Goal: Task Accomplishment & Management: Use online tool/utility

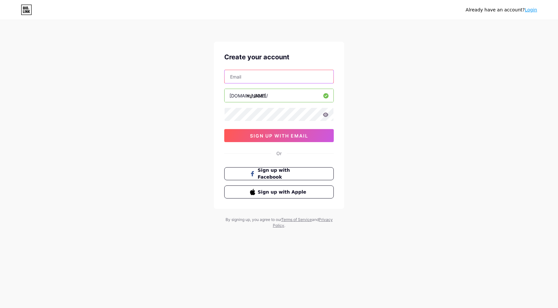
click at [250, 81] on input "text" at bounding box center [278, 76] width 109 height 13
paste input "[EMAIL_ADDRESS][DOMAIN_NAME]"
type input "[EMAIL_ADDRESS][DOMAIN_NAME]"
drag, startPoint x: 244, startPoint y: 77, endPoint x: 240, endPoint y: 101, distance: 24.6
click at [205, 78] on div "Already have an account? Login Create your account [EMAIL_ADDRESS][DOMAIN_NAME]…" at bounding box center [279, 124] width 558 height 249
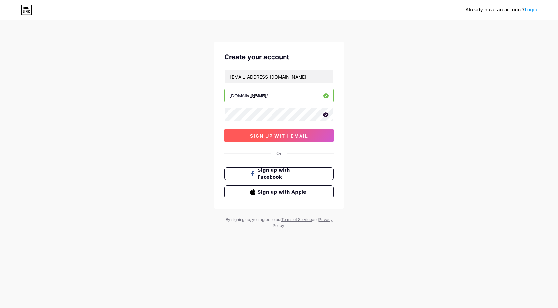
click at [273, 133] on span "sign up with email" at bounding box center [279, 136] width 58 height 6
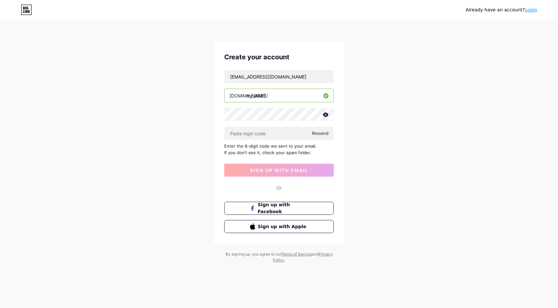
click at [319, 131] on span "Resend" at bounding box center [320, 133] width 17 height 7
click at [181, 92] on div "Already have an account? Login Create your account [EMAIL_ADDRESS][DOMAIN_NAME]…" at bounding box center [279, 142] width 558 height 284
click at [272, 98] on input "mji_8081" at bounding box center [278, 95] width 109 height 13
click at [242, 135] on input "text" at bounding box center [278, 133] width 109 height 13
click at [267, 170] on span "sign up with email" at bounding box center [279, 170] width 58 height 6
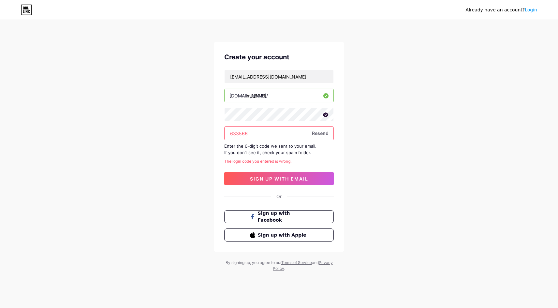
click at [244, 133] on input "633566" at bounding box center [278, 133] width 109 height 13
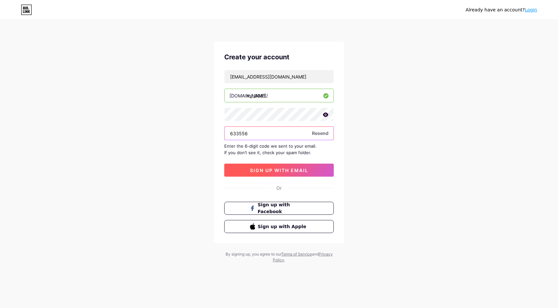
type input "633556"
click at [276, 170] on span "sign up with email" at bounding box center [279, 170] width 58 height 6
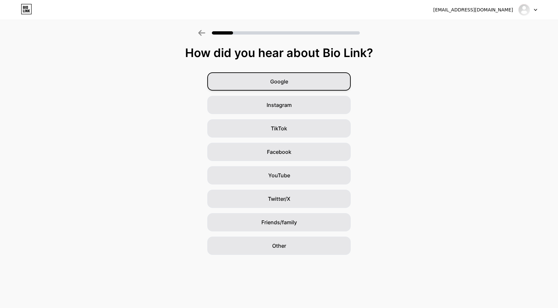
click at [284, 84] on span "Google" at bounding box center [279, 82] width 18 height 8
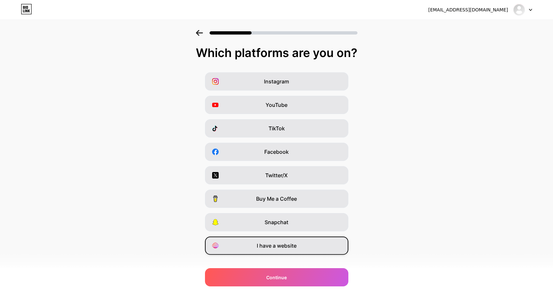
click at [283, 243] on span "I have a website" at bounding box center [277, 246] width 40 height 8
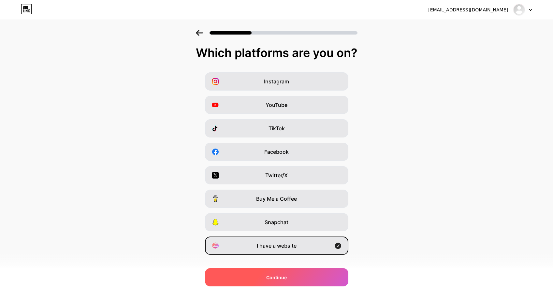
click at [275, 277] on span "Continue" at bounding box center [276, 277] width 21 height 7
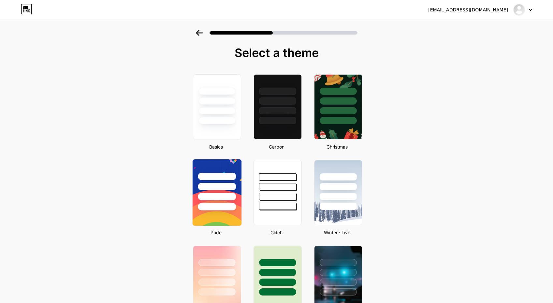
click at [211, 192] on div at bounding box center [216, 184] width 49 height 51
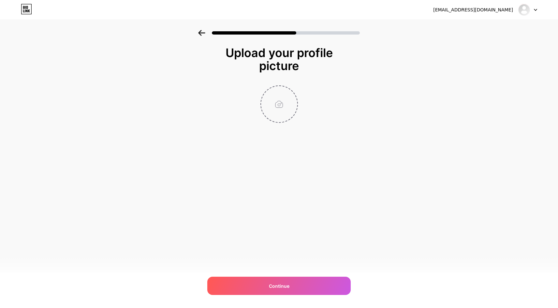
click at [288, 107] on input "file" at bounding box center [279, 104] width 36 height 36
type input "C:\fakepath\cropped-Gif.png"
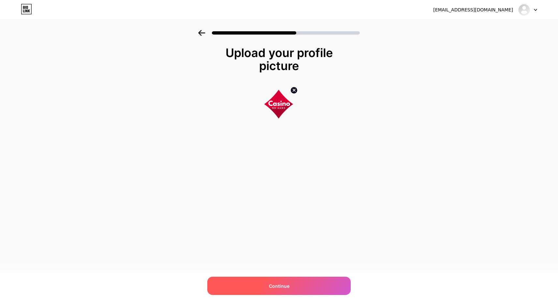
click at [275, 289] on div "Continue" at bounding box center [278, 286] width 143 height 18
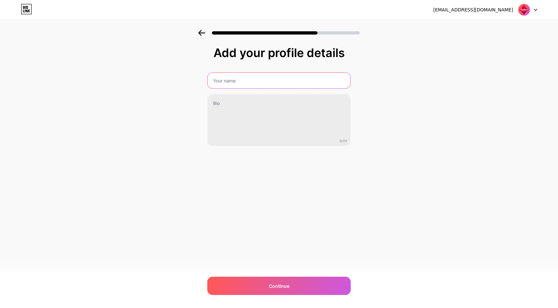
click at [231, 77] on input "text" at bounding box center [279, 81] width 143 height 16
click at [230, 82] on input "text" at bounding box center [279, 81] width 144 height 16
paste input "I Migliori Siti Casino Non AAMS"
type input "I Migliori Siti Casino Non AAMS"
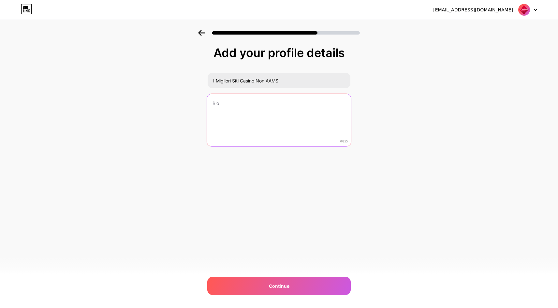
click at [231, 101] on textarea at bounding box center [279, 120] width 144 height 53
click at [263, 120] on textarea at bounding box center [279, 120] width 144 height 53
paste textarea "Cerchi un casinò non AAMS adatto ai giocatori italiani? Sei stanco del divertim…"
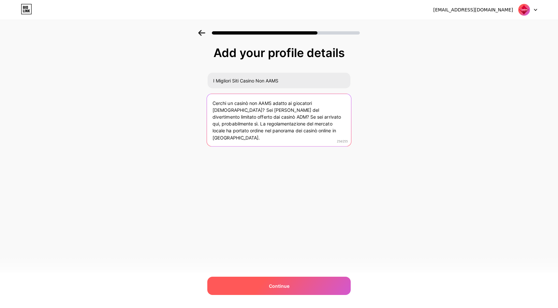
type textarea "Cerchi un casinò non AAMS adatto ai giocatori italiani? Sei stanco del divertim…"
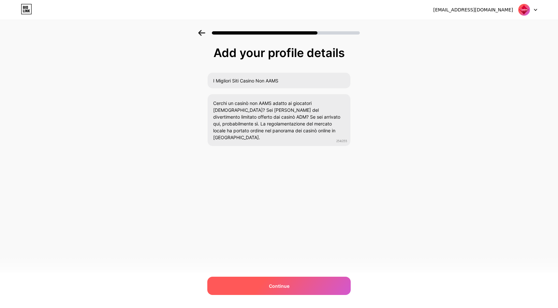
click at [271, 284] on span "Continue" at bounding box center [279, 285] width 21 height 7
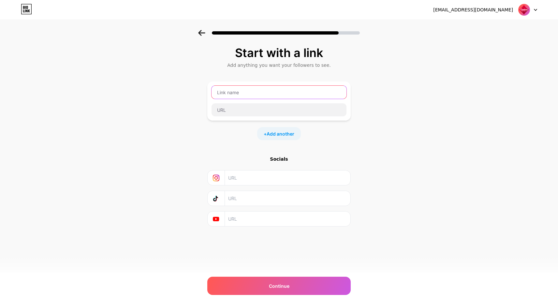
click at [229, 94] on input "text" at bounding box center [278, 92] width 135 height 13
paste input "MrPacho: La nostra scelta"
type input "MrPacho: La nostra scelta"
click at [278, 133] on span "Add another" at bounding box center [280, 133] width 28 height 7
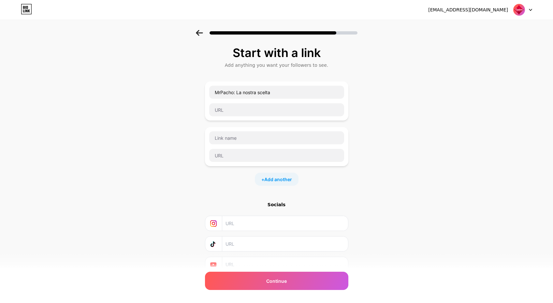
click at [280, 174] on div "+ Add another" at bounding box center [277, 179] width 44 height 13
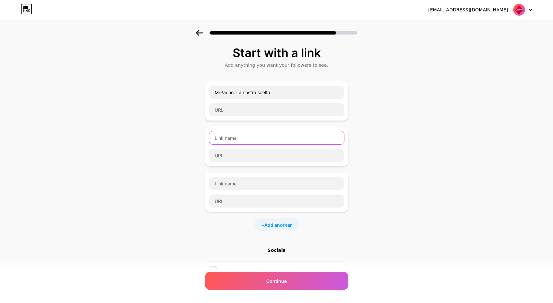
click at [243, 140] on input "text" at bounding box center [276, 137] width 135 height 13
paste input "Pistolo: Ottimi bonus"
type input "Pistolo: Ottimi bonus"
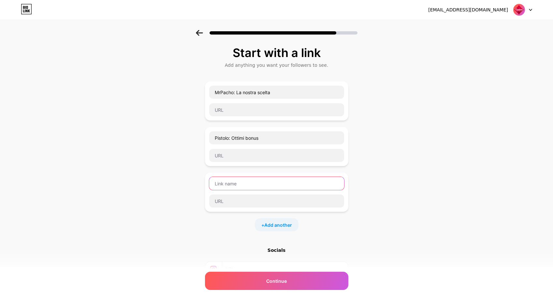
click at [239, 183] on input "text" at bounding box center [276, 183] width 135 height 13
paste input "Wildsino: Cashback quotidiano"
type input "Wildsino: Cashback quotidiano"
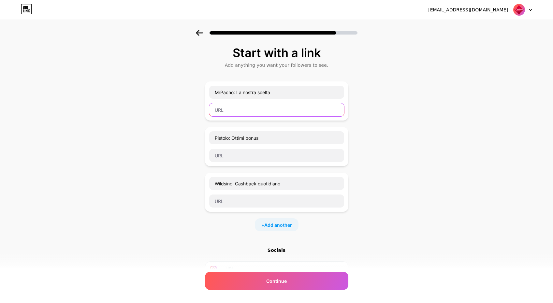
click at [258, 113] on input "text" at bounding box center [276, 109] width 135 height 13
paste input "https://dasreifenregal.de/ita1"
type input "https://dasreifenregal.de/ita1"
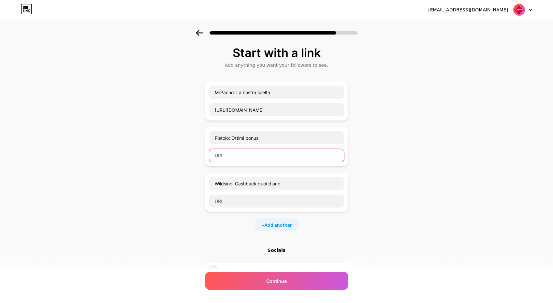
click at [233, 153] on input "text" at bounding box center [276, 155] width 135 height 13
paste input "https://dasreifenregal.de/ita1"
type input "https://dasreifenregal.de/ita2"
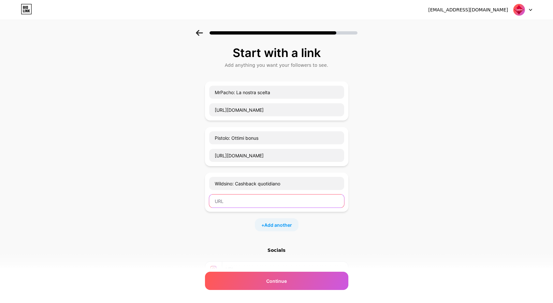
click at [234, 201] on input "text" at bounding box center [276, 200] width 135 height 13
paste input "https://dasreifenregal.de/ita1"
type input "https://dasreifenregal.de/ita3"
click at [278, 226] on span "Add another" at bounding box center [278, 225] width 28 height 7
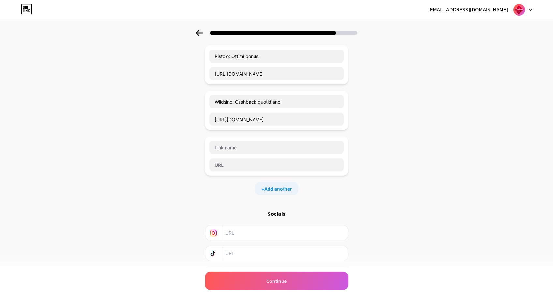
scroll to position [83, 0]
click at [282, 191] on div "+ Add another" at bounding box center [277, 186] width 44 height 13
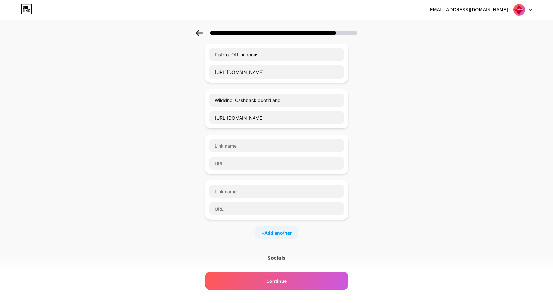
click at [278, 233] on span "Add another" at bounding box center [278, 232] width 28 height 7
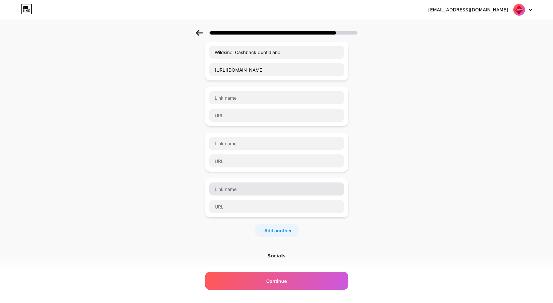
scroll to position [149, 0]
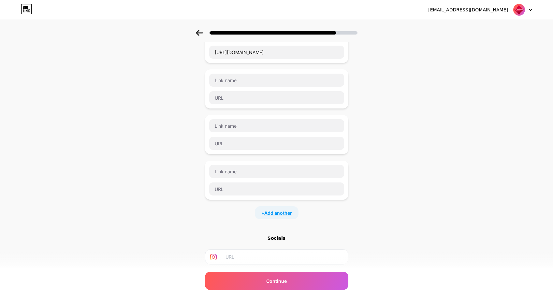
click at [280, 209] on span "Add another" at bounding box center [278, 212] width 28 height 7
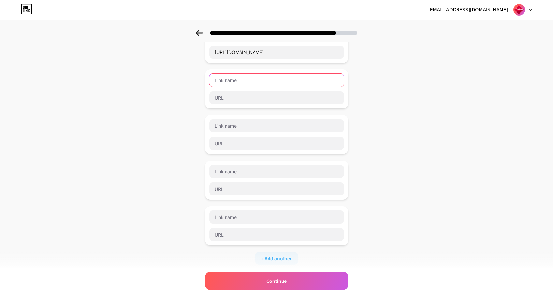
click at [241, 79] on input "text" at bounding box center [276, 80] width 135 height 13
paste input "FunBet: Migliore per slot e scommesse"
type input "FunBet: Migliore per slot e scommesse"
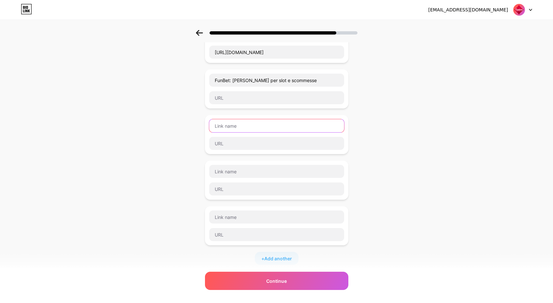
click at [220, 128] on input "text" at bounding box center [276, 125] width 135 height 13
paste input "Vegashero: Atmosfera Las Vegas"
type input "Vegashero: Atmosfera Las Vegas"
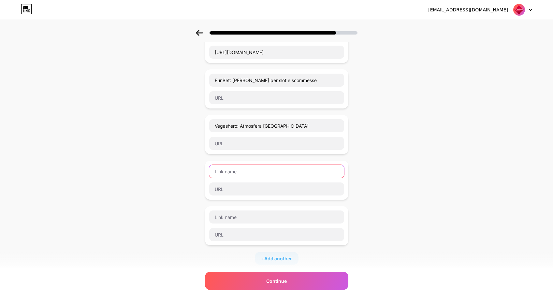
click at [229, 168] on input "text" at bounding box center [276, 171] width 135 height 13
paste input "N1 Casino: Scelta certificata"
type input "N1 Casino: Scelta certificata"
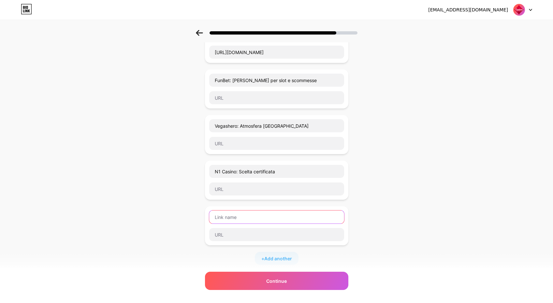
click at [237, 216] on input "text" at bounding box center [276, 216] width 135 height 13
paste input "WinShark: Fino a €1.000 di bonus"
type input "WinShark: Fino a €1.000 di bonus"
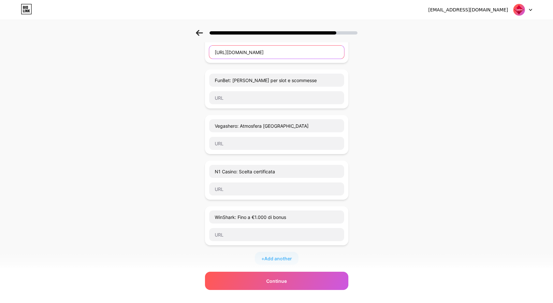
drag, startPoint x: 222, startPoint y: 54, endPoint x: 206, endPoint y: 59, distance: 16.6
click at [196, 55] on div "Start with a link Add anything you want your followers to see. MrPacho: La nost…" at bounding box center [276, 132] width 553 height 503
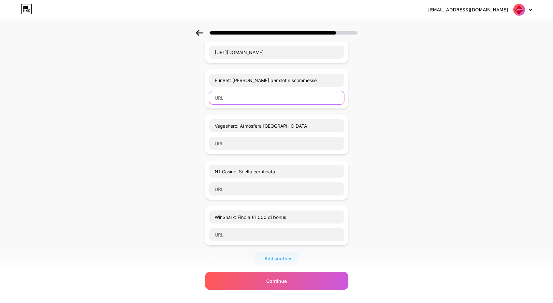
click at [240, 99] on input "text" at bounding box center [276, 97] width 135 height 13
paste input "https://dasreifenregal.de/ita3"
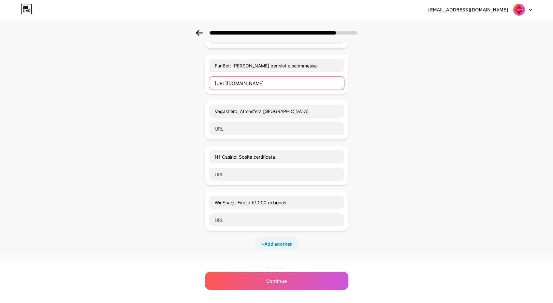
scroll to position [170, 1]
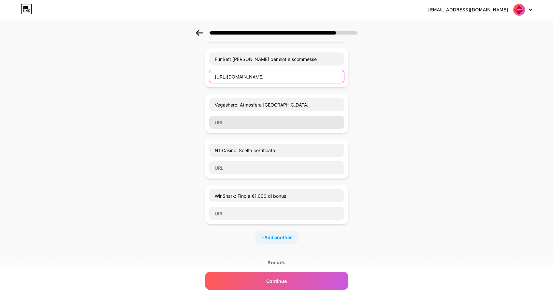
type input "https://dasreifenregal.de/ita4"
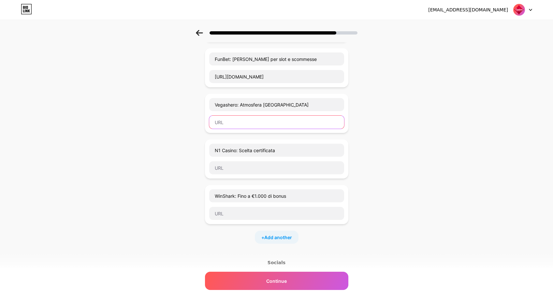
click at [249, 125] on input "text" at bounding box center [276, 122] width 135 height 13
paste input "https://dasreifenregal.de/ita3"
type input "https://dasreifenregal.de/ita5"
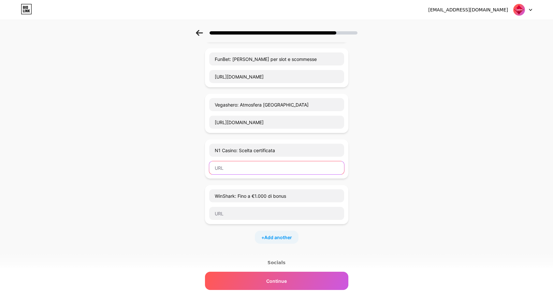
click at [224, 170] on input "text" at bounding box center [276, 167] width 135 height 13
paste input "https://dasreifenregal.de/ita3"
type input "https://dasreifenregal.de/ita6"
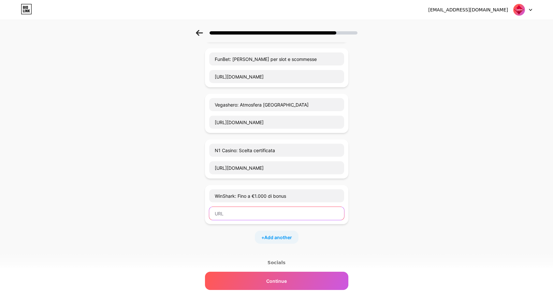
click at [225, 215] on input "text" at bounding box center [276, 213] width 135 height 13
paste input "https://dasreifenregal.de/ita3"
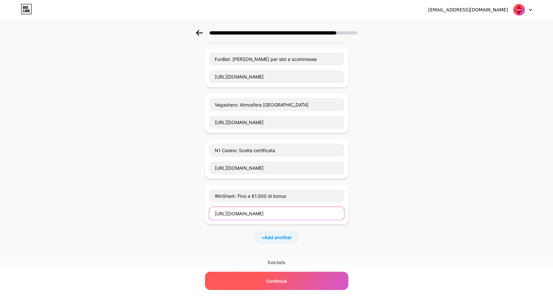
type input "https://dasreifenregal.de/ita67"
click at [279, 280] on span "Continue" at bounding box center [276, 281] width 21 height 7
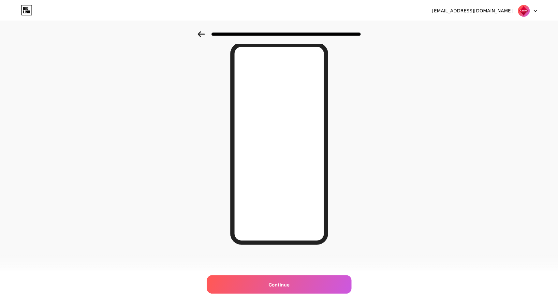
scroll to position [0, 0]
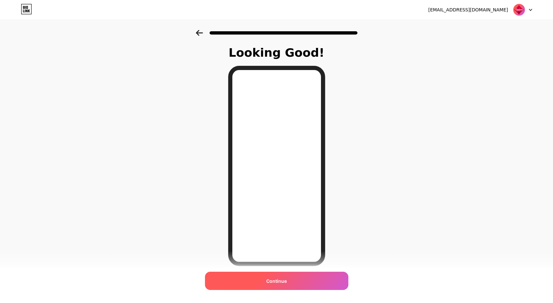
click at [283, 279] on span "Continue" at bounding box center [276, 281] width 21 height 7
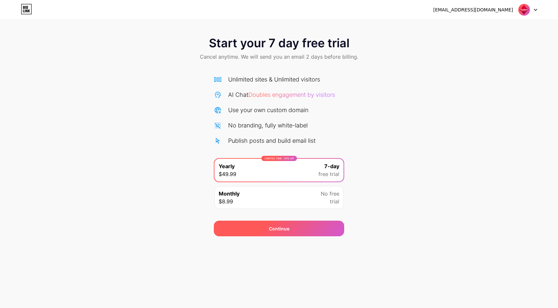
click at [284, 229] on div "Continue" at bounding box center [279, 228] width 21 height 7
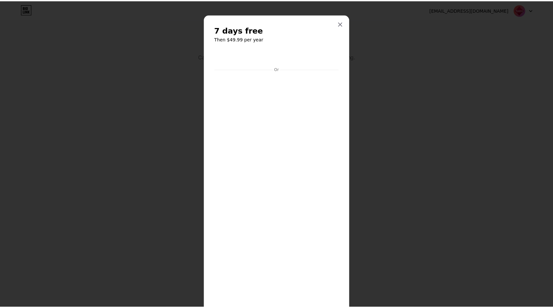
scroll to position [63, 0]
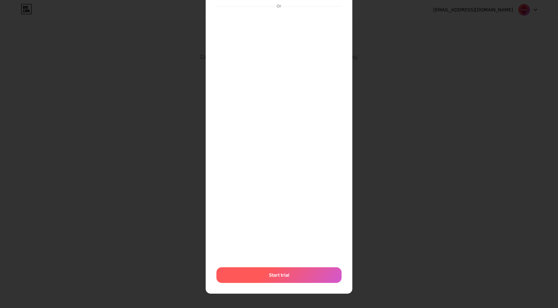
click at [269, 272] on span "Start trial" at bounding box center [279, 274] width 21 height 7
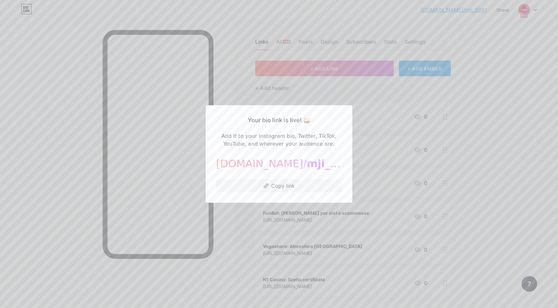
click at [325, 89] on div at bounding box center [279, 154] width 558 height 308
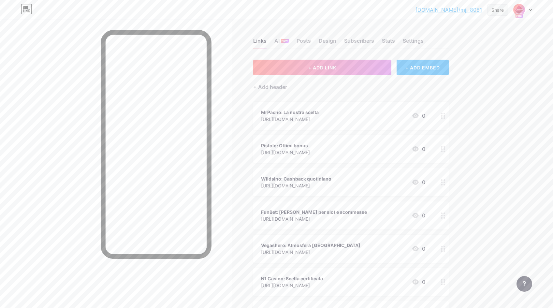
scroll to position [1, 0]
click at [530, 10] on icon at bounding box center [530, 10] width 3 height 2
click at [492, 55] on div "+ Add a new page" at bounding box center [491, 56] width 73 height 7
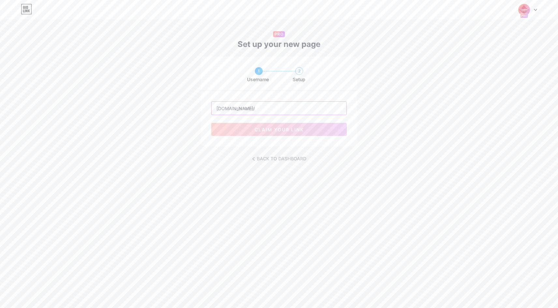
click at [264, 109] on input "text" at bounding box center [278, 108] width 135 height 13
click at [275, 162] on link "BACK TO DASHBOARD" at bounding box center [279, 158] width 54 height 9
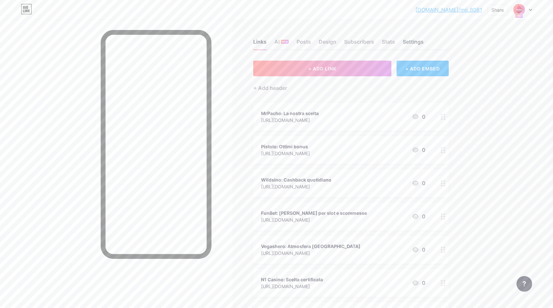
click at [423, 45] on div "Settings" at bounding box center [413, 44] width 21 height 12
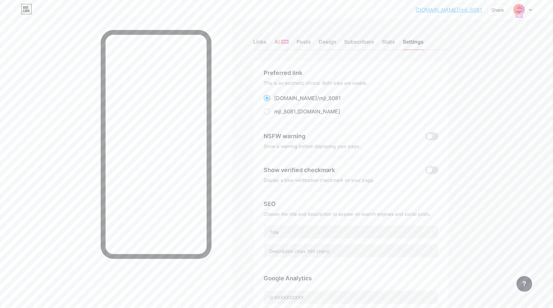
scroll to position [29, 0]
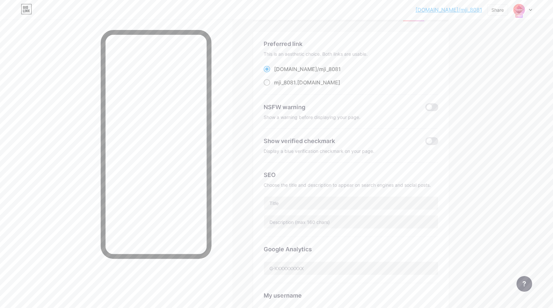
click at [274, 82] on label "mji_8081 .bio.link" at bounding box center [302, 83] width 77 height 8
click at [274, 86] on input "mji_8081 .bio.link" at bounding box center [276, 88] width 4 height 4
radio input "true"
click at [270, 69] on span at bounding box center [267, 69] width 7 height 7
click at [274, 73] on input "bio.link/ mji_8081" at bounding box center [276, 75] width 4 height 4
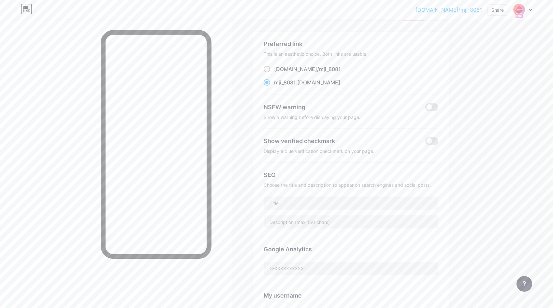
radio input "true"
click at [282, 202] on input "text" at bounding box center [351, 202] width 174 height 13
paste input "I Migliori Siti Casino Non AAMS del 2025"
type input "I Migliori Siti Casino Non AAMS del 2025"
click at [316, 180] on div "SEO Choose the title and description to appear on search engines and social pos…" at bounding box center [351, 200] width 175 height 74
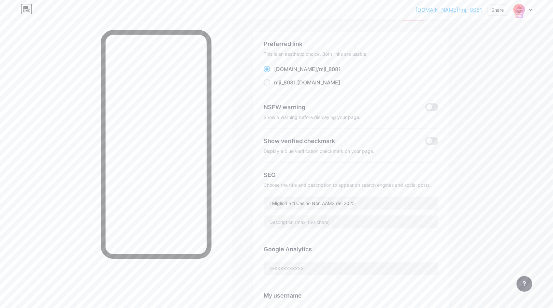
click at [537, 126] on div "bio.link/mji_80... bio.link/mji_8081 Share Switch accounts I Migliori Siti Casi…" at bounding box center [276, 257] width 553 height 572
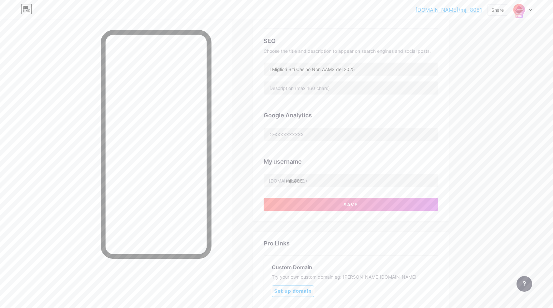
scroll to position [161, 0]
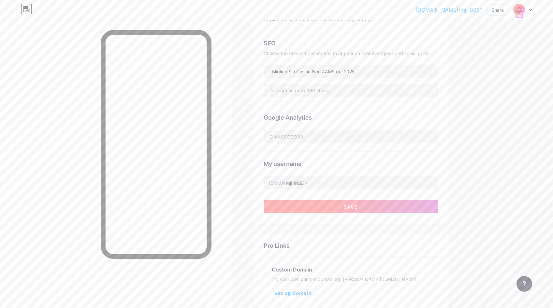
click at [328, 209] on button "Save" at bounding box center [351, 206] width 175 height 13
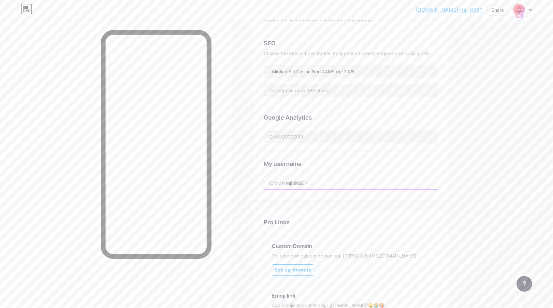
drag, startPoint x: 289, startPoint y: 182, endPoint x: 383, endPoint y: 185, distance: 94.2
click at [383, 185] on input "mji_8081" at bounding box center [351, 182] width 174 height 13
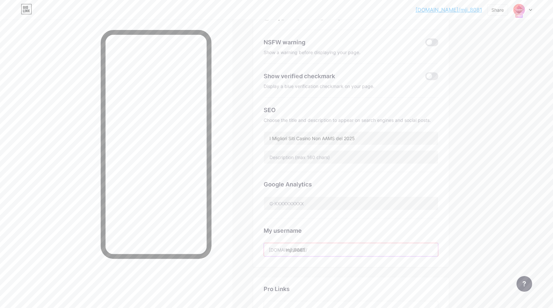
scroll to position [93, 0]
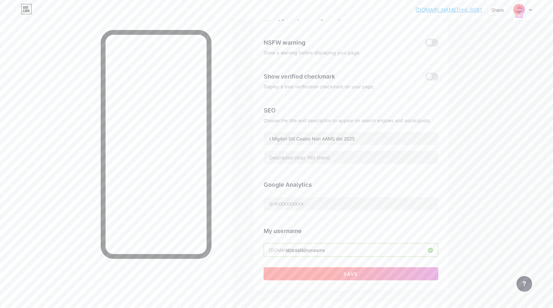
type input "siticasinononaams"
click at [347, 272] on span "Save" at bounding box center [350, 274] width 15 height 6
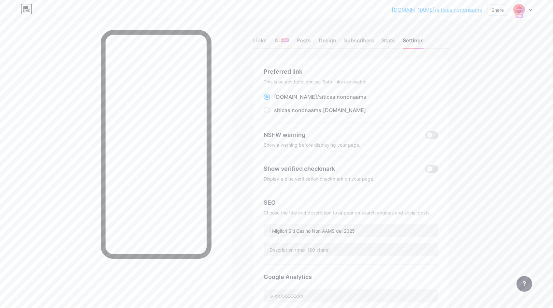
scroll to position [0, 0]
click at [266, 42] on div "Links" at bounding box center [259, 44] width 13 height 12
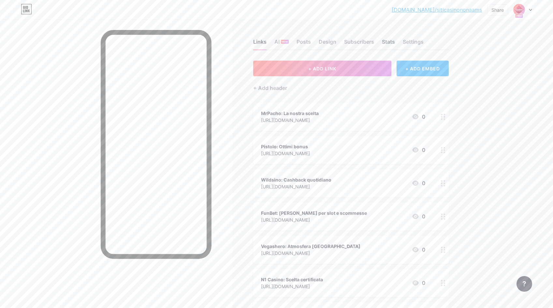
click at [395, 42] on div "Stats" at bounding box center [388, 44] width 13 height 12
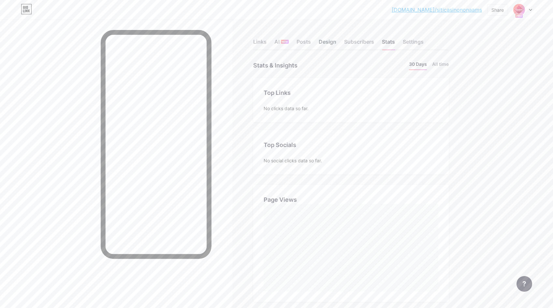
scroll to position [308, 553]
click at [334, 42] on div "Design" at bounding box center [328, 44] width 18 height 12
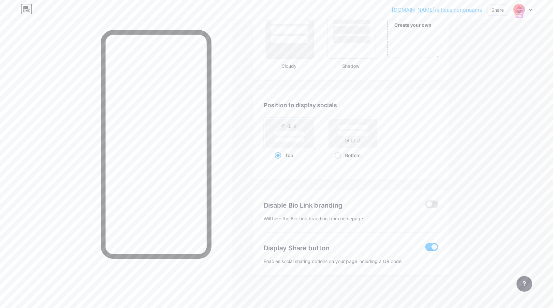
scroll to position [800, 0]
click at [437, 206] on span at bounding box center [431, 205] width 13 height 8
click at [425, 207] on input "checkbox" at bounding box center [425, 207] width 0 height 0
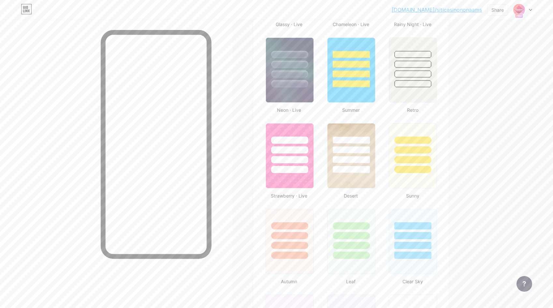
scroll to position [0, 0]
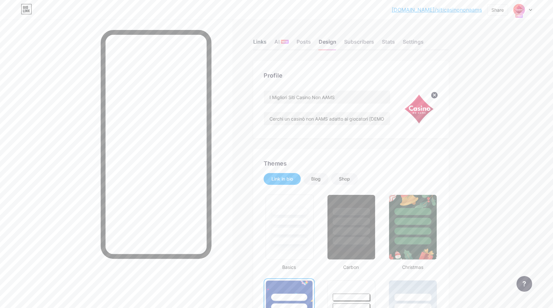
click at [262, 47] on div "Links" at bounding box center [259, 44] width 13 height 12
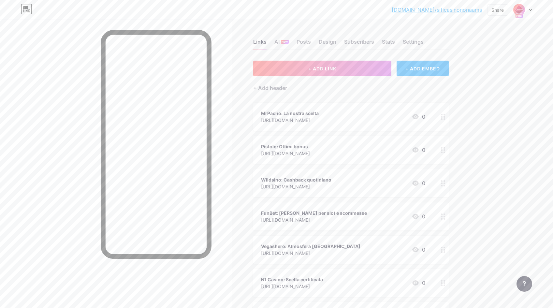
click at [272, 45] on div "Links AI NEW Posts Design Subscribers Stats Settings" at bounding box center [350, 38] width 195 height 23
click at [282, 44] on div "AI NEW" at bounding box center [281, 44] width 14 height 12
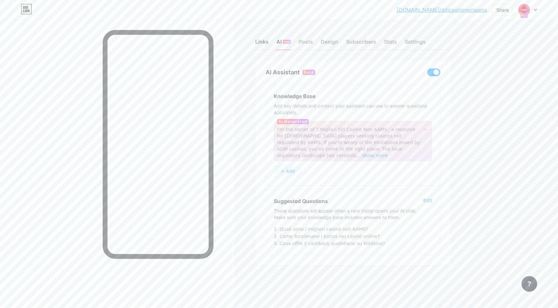
click at [264, 44] on div "Links" at bounding box center [261, 44] width 13 height 12
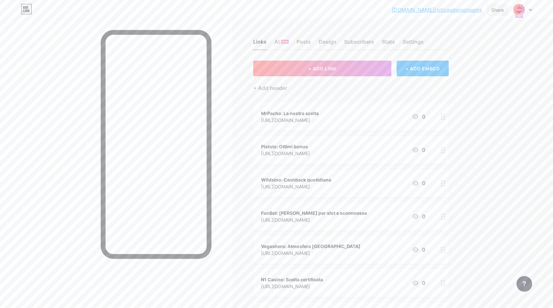
click at [496, 10] on div "Share" at bounding box center [497, 10] width 12 height 7
click at [529, 43] on div "bio.link/sitica... bio.link/siticasinononaams Share Copy link https://bio.link/…" at bounding box center [276, 203] width 553 height 406
click at [525, 14] on div at bounding box center [522, 10] width 19 height 12
click at [490, 54] on div "+ Add a new page" at bounding box center [491, 56] width 73 height 7
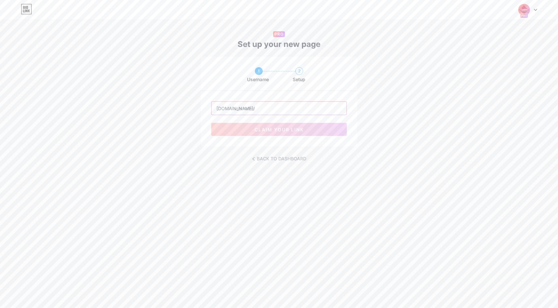
click at [249, 107] on input "text" at bounding box center [278, 108] width 135 height 13
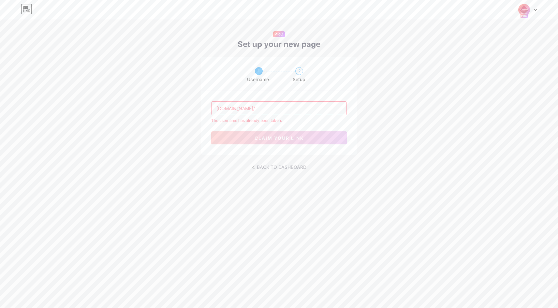
type input "e"
paste input "ezbaccarat online"
drag, startPoint x: 260, startPoint y: 108, endPoint x: 335, endPoint y: 110, distance: 75.3
click at [335, 110] on input "ez baccarat online" at bounding box center [278, 108] width 135 height 13
type input "ezbaccarat"
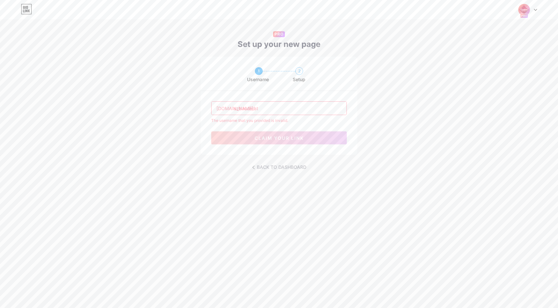
click at [402, 126] on div "1 Username 2 Setup bio.link/ ezbaccarat The username that you provided is inval…" at bounding box center [279, 106] width 558 height 98
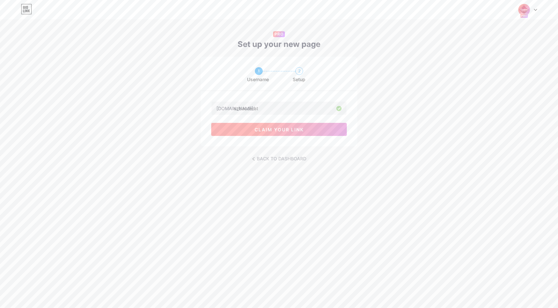
click at [276, 130] on span "claim your link" at bounding box center [278, 130] width 49 height 6
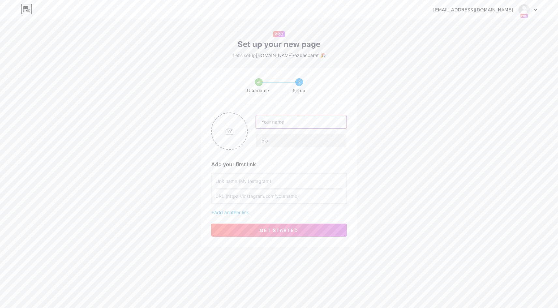
click at [285, 125] on input "text" at bounding box center [301, 121] width 91 height 13
click at [232, 130] on input "file" at bounding box center [229, 131] width 35 height 36
type input "C:\fakepath\download.jpg"
click at [289, 122] on input "text" at bounding box center [301, 121] width 91 height 13
paste input "EZ Baccarat"
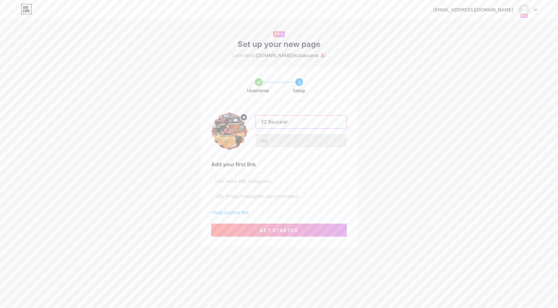
type input "EZ Baccarat"
drag, startPoint x: 280, startPoint y: 142, endPoint x: 277, endPoint y: 142, distance: 3.9
click at [280, 142] on input "text" at bounding box center [301, 140] width 91 height 13
click at [236, 210] on span "Add another link" at bounding box center [231, 212] width 35 height 6
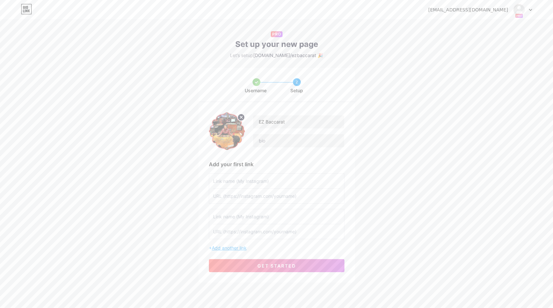
click at [234, 246] on span "Add another link" at bounding box center [229, 248] width 35 height 6
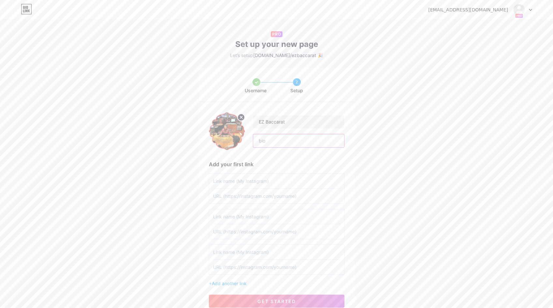
click at [267, 142] on input "text" at bounding box center [298, 140] width 91 height 13
paste input "Online FireLink Slots Casino Games"
drag, startPoint x: 284, startPoint y: 123, endPoint x: 235, endPoint y: 123, distance: 49.2
click at [235, 123] on div "EZ Baccarat Online FireLink Slots Casino Games" at bounding box center [277, 130] width 136 height 37
click at [259, 139] on input "Online FireLink Slots Casino Games" at bounding box center [298, 140] width 91 height 13
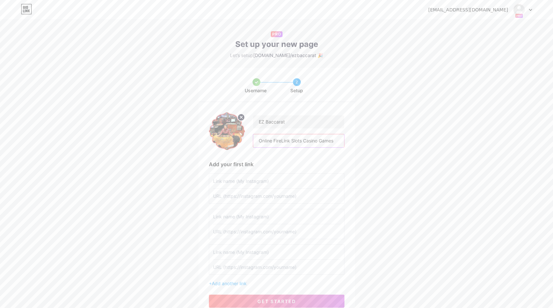
paste input "EZ Baccarat"
drag, startPoint x: 300, startPoint y: 140, endPoint x: 329, endPoint y: 139, distance: 29.3
click at [329, 139] on input "EZ Baccarat Online FireLink Slots Casino Games" at bounding box center [298, 140] width 91 height 13
click at [336, 140] on input "EZ Baccarat Online Casino Games" at bounding box center [298, 140] width 91 height 13
type input "EZ Baccarat Online Casino Game"
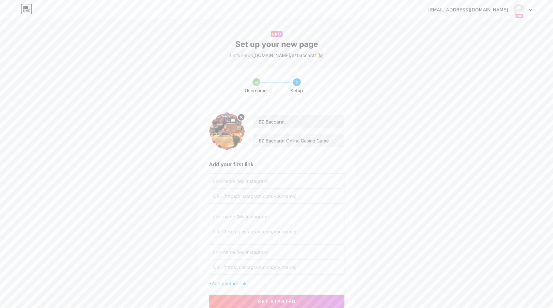
click at [374, 140] on div "Username 2 Setup EZ Baccarat EZ Baccarat Online Casino Game Add your first link…" at bounding box center [276, 193] width 553 height 250
click at [259, 177] on input "text" at bounding box center [276, 181] width 127 height 15
type input "Play Now"
drag, startPoint x: 236, startPoint y: 219, endPoint x: 255, endPoint y: 218, distance: 19.3
click at [238, 219] on input "text" at bounding box center [276, 216] width 127 height 15
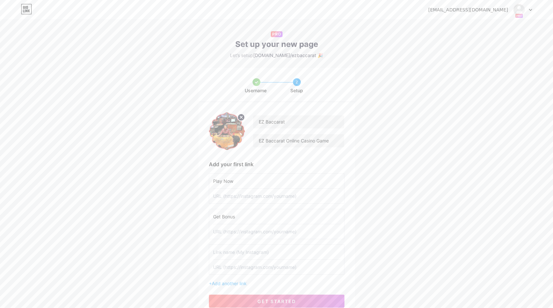
type input "Get Bonus"
click at [241, 247] on input "text" at bounding box center [276, 252] width 127 height 15
paste input "Dragon 7 Side Bet"
type input "Dragon 7 Side Bet"
drag, startPoint x: 242, startPoint y: 217, endPoint x: 209, endPoint y: 220, distance: 33.7
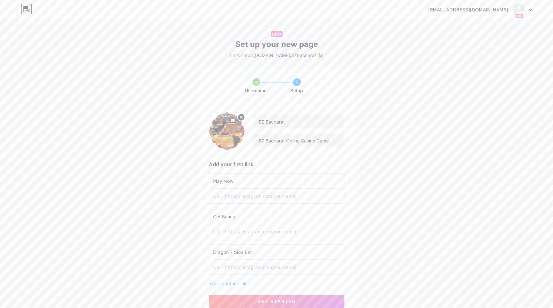
click at [193, 215] on div "Username 2 Setup EZ Baccarat EZ Baccarat Online Casino Game Add your first link…" at bounding box center [276, 193] width 553 height 250
paste input "Join VIP"
type input "Join VIP"
click at [226, 281] on span "Add another link" at bounding box center [229, 283] width 35 height 6
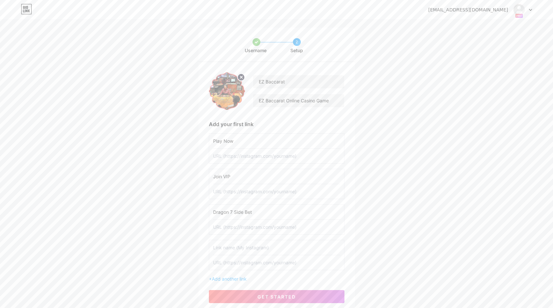
click at [234, 251] on input "text" at bounding box center [276, 247] width 127 height 15
paste input "Panda 8 Side Bet"
type input "Panda 8 Side Bet"
click at [246, 154] on input "text" at bounding box center [276, 156] width 127 height 15
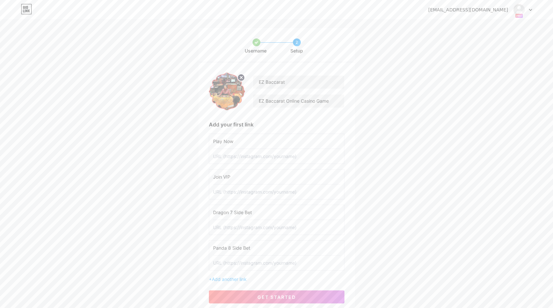
paste input "[URL][DOMAIN_NAME]"
type input "[URL][DOMAIN_NAME]"
click at [237, 190] on input "text" at bounding box center [276, 191] width 127 height 15
paste input "[URL][DOMAIN_NAME]"
type input "[URL][DOMAIN_NAME]"
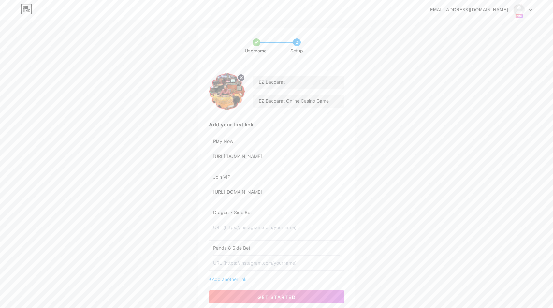
click at [243, 230] on input "text" at bounding box center [276, 227] width 127 height 15
paste input "[URL][DOMAIN_NAME]"
type input "[URL][DOMAIN_NAME]"
click at [250, 260] on input "text" at bounding box center [276, 262] width 127 height 15
paste input "[URL][DOMAIN_NAME]"
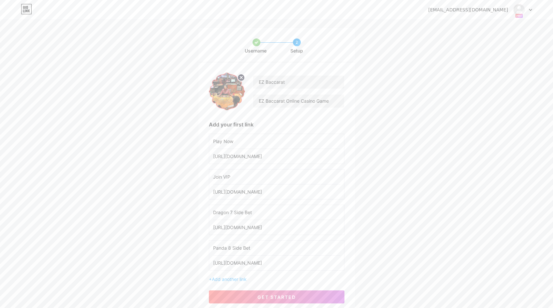
scroll to position [72, 0]
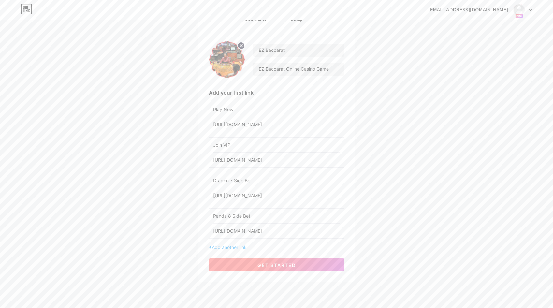
type input "[URL][DOMAIN_NAME]"
click at [272, 265] on span "get started" at bounding box center [276, 265] width 38 height 6
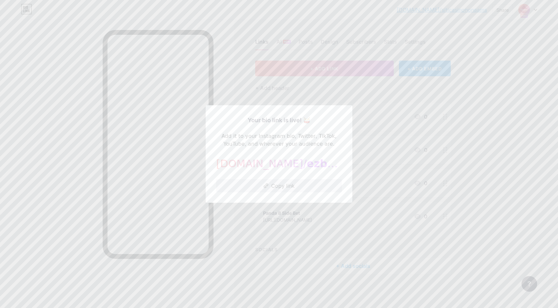
click at [280, 185] on button "Copy link" at bounding box center [279, 185] width 126 height 13
click at [373, 102] on div at bounding box center [279, 154] width 558 height 308
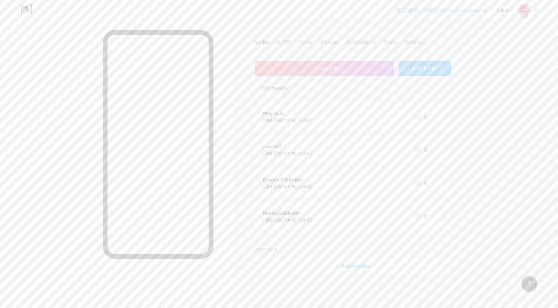
click at [535, 9] on icon at bounding box center [535, 10] width 3 height 2
click at [506, 59] on div "EZ Baccarat" at bounding box center [502, 57] width 55 height 5
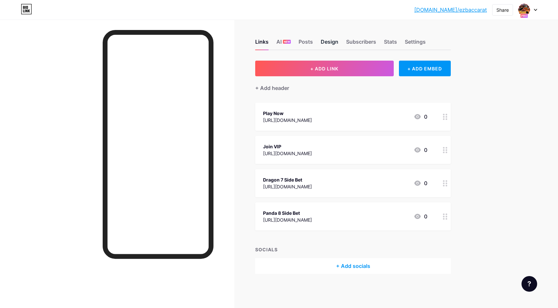
click at [321, 44] on div "Design" at bounding box center [330, 44] width 18 height 12
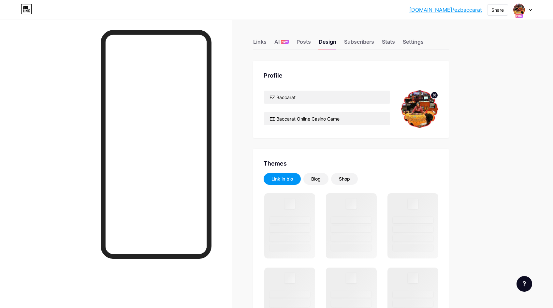
scroll to position [1, 0]
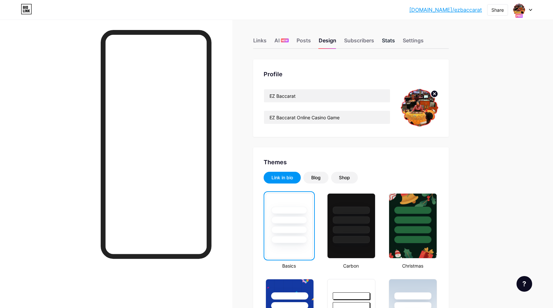
click at [392, 42] on div "Stats" at bounding box center [388, 42] width 13 height 12
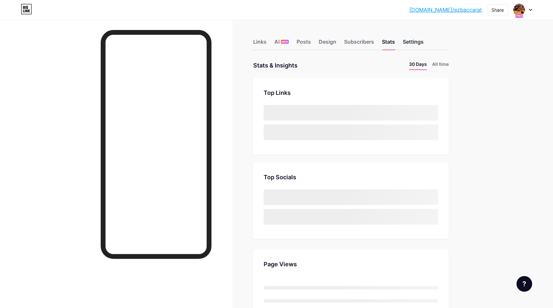
click at [417, 42] on div "Settings" at bounding box center [413, 44] width 21 height 12
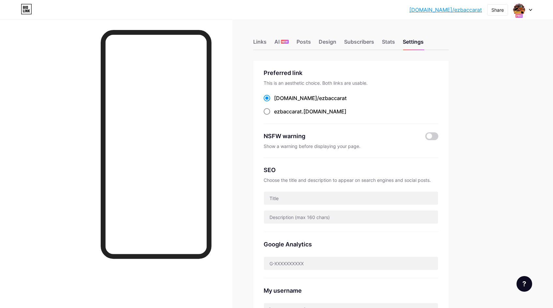
click at [296, 111] on span "ezbaccarat" at bounding box center [288, 111] width 28 height 7
click at [278, 115] on input "ezbaccarat .[DOMAIN_NAME]" at bounding box center [276, 117] width 4 height 4
radio input "true"
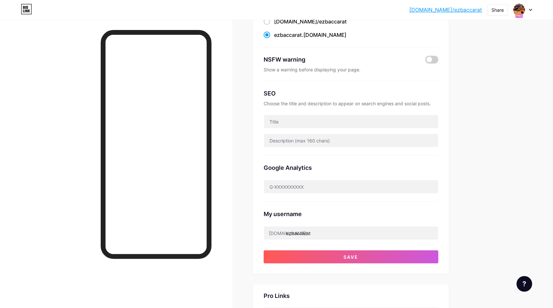
scroll to position [79, 0]
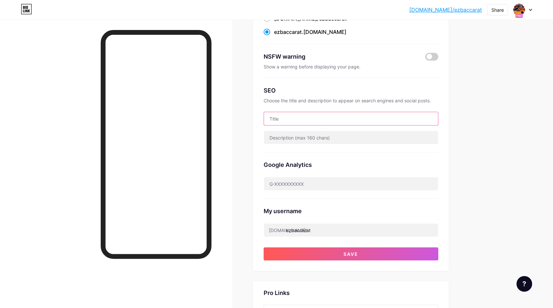
click at [311, 114] on input "text" at bounding box center [351, 118] width 174 height 13
paste input "EZ Baccarat - the most popular brand in baccarat"
click at [352, 117] on input "EZ Baccarat - the most popular brand in baccarat" at bounding box center [351, 118] width 174 height 13
click at [347, 117] on input "EZ Baccarat - the most popular brand in baccarat" at bounding box center [351, 118] width 174 height 13
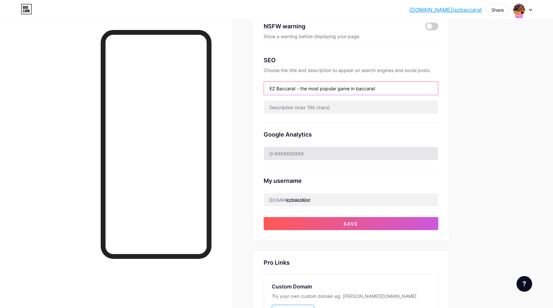
scroll to position [112, 0]
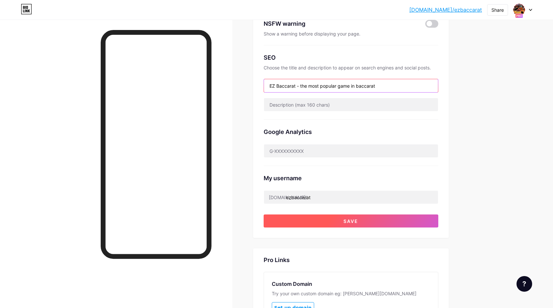
type input "EZ Baccarat - the most popular game in baccarat"
click at [343, 219] on button "Save" at bounding box center [351, 220] width 175 height 13
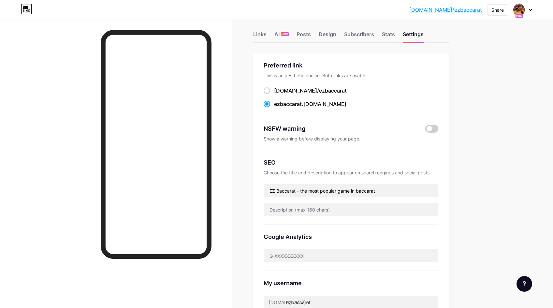
scroll to position [0, 0]
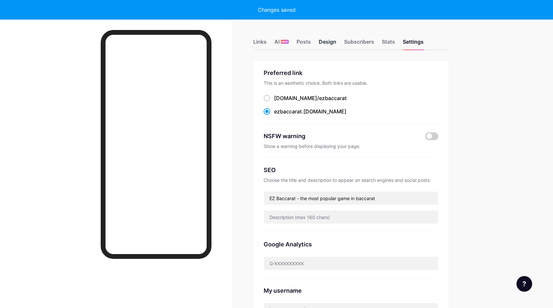
click at [335, 41] on div "Design" at bounding box center [328, 44] width 18 height 12
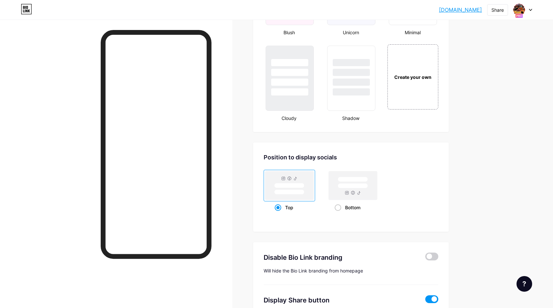
scroll to position [801, 0]
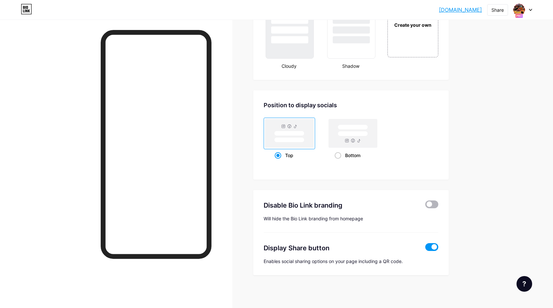
click at [437, 202] on span at bounding box center [431, 204] width 13 height 8
click at [425, 206] on input "checkbox" at bounding box center [425, 206] width 0 height 0
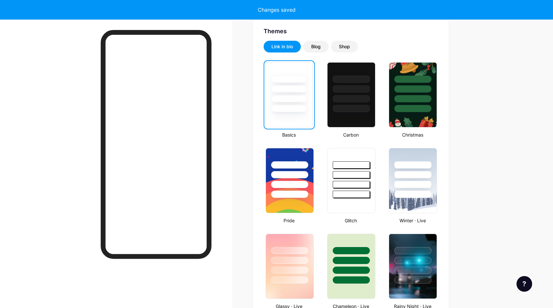
scroll to position [0, 0]
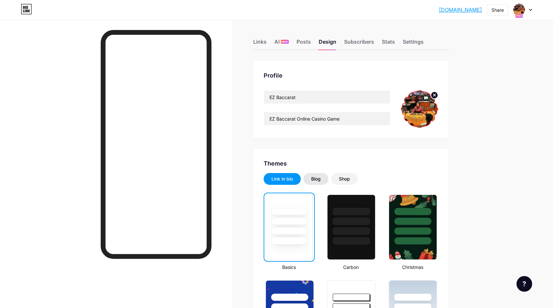
click at [321, 179] on div "Blog" at bounding box center [315, 179] width 9 height 7
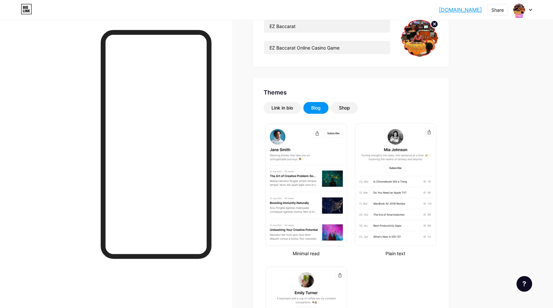
scroll to position [79, 0]
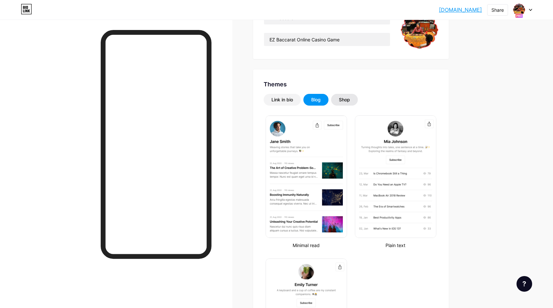
click at [350, 102] on div "Shop" at bounding box center [344, 99] width 11 height 7
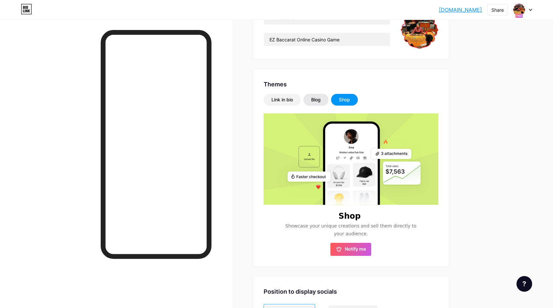
click at [321, 100] on div "Blog" at bounding box center [315, 99] width 9 height 7
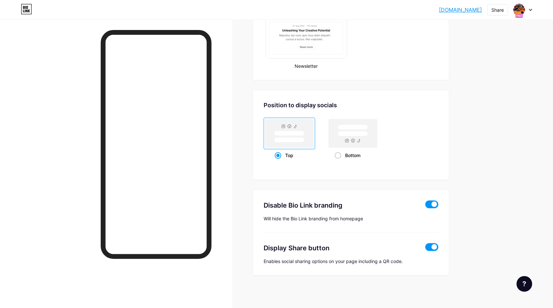
scroll to position [0, 0]
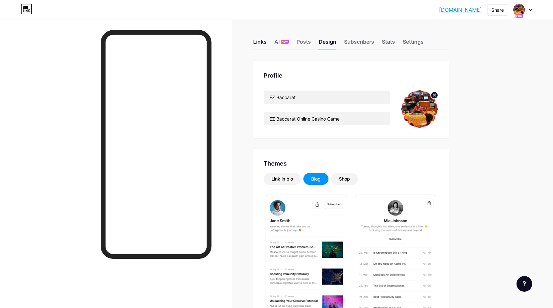
click at [263, 42] on div "Links" at bounding box center [259, 44] width 13 height 12
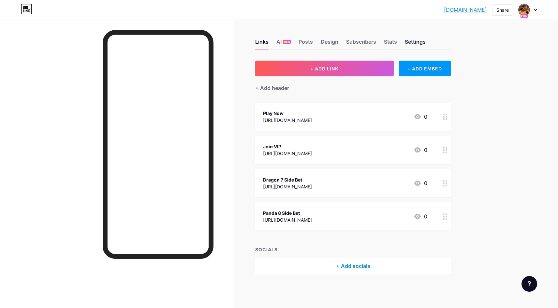
click at [424, 45] on div "Settings" at bounding box center [415, 44] width 21 height 12
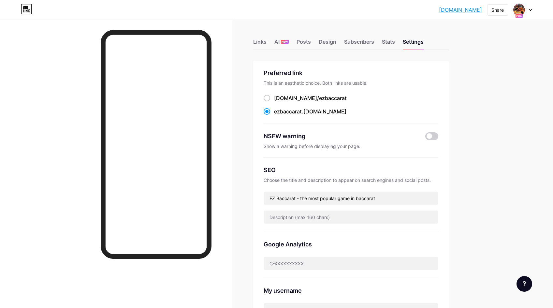
click at [530, 7] on div at bounding box center [522, 10] width 19 height 12
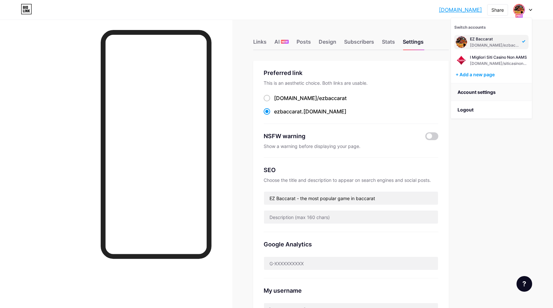
click at [489, 88] on link "Account settings" at bounding box center [491, 92] width 81 height 18
